Goal: Task Accomplishment & Management: Manage account settings

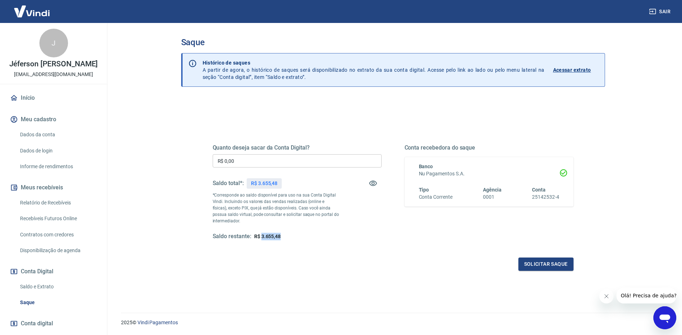
drag, startPoint x: 262, startPoint y: 235, endPoint x: 301, endPoint y: 234, distance: 39.1
click at [301, 234] on div "Saldo restante: R$ 3.655,48" at bounding box center [297, 236] width 169 height 8
copy span "3.655,48"
click at [250, 156] on input "R$ 0,00" at bounding box center [297, 160] width 169 height 13
paste input "text"
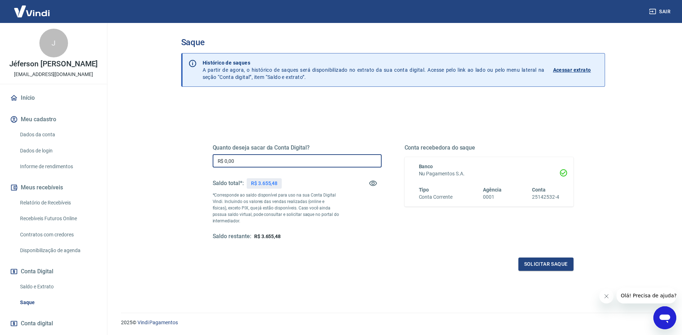
paste input "text"
type input "R$ 3.655,48"
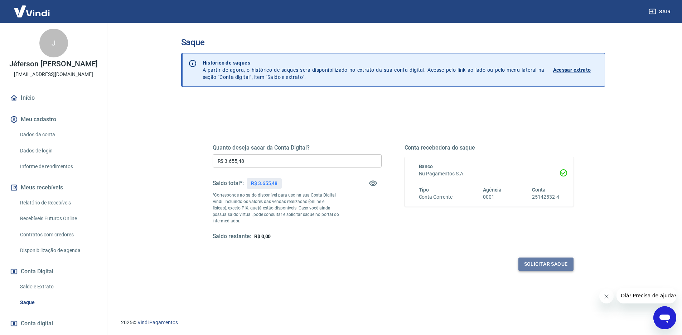
click at [543, 270] on button "Solicitar saque" at bounding box center [546, 263] width 55 height 13
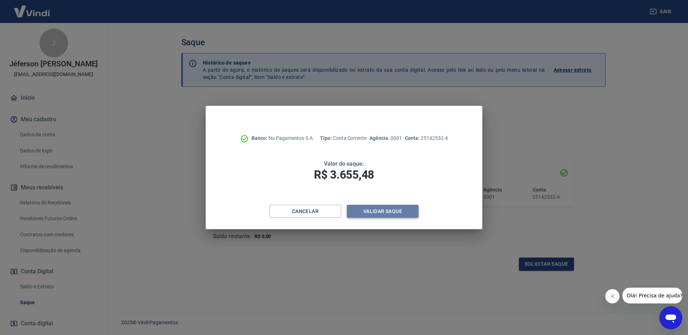
click at [389, 213] on button "Validar saque" at bounding box center [383, 211] width 72 height 13
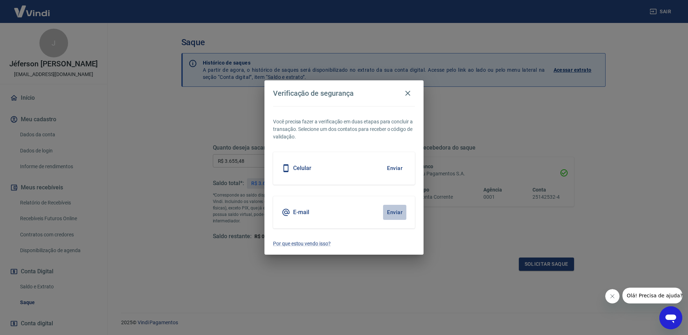
click at [398, 211] on button "Enviar" at bounding box center [394, 212] width 23 height 15
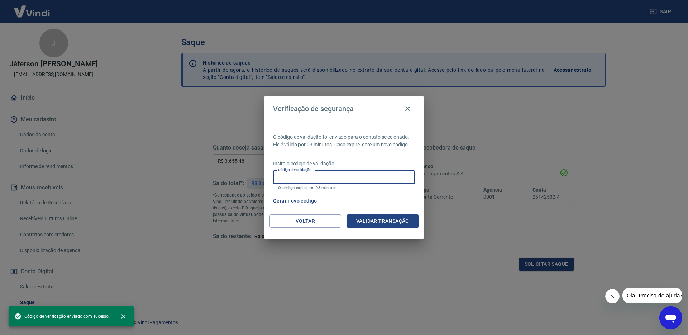
click at [324, 171] on input "Código de validação" at bounding box center [344, 176] width 142 height 13
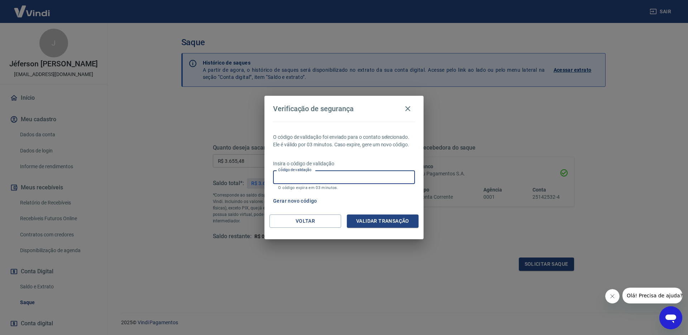
paste input "749634"
type input "749634"
click at [387, 223] on button "Validar transação" at bounding box center [383, 220] width 72 height 13
